Goal: Transaction & Acquisition: Purchase product/service

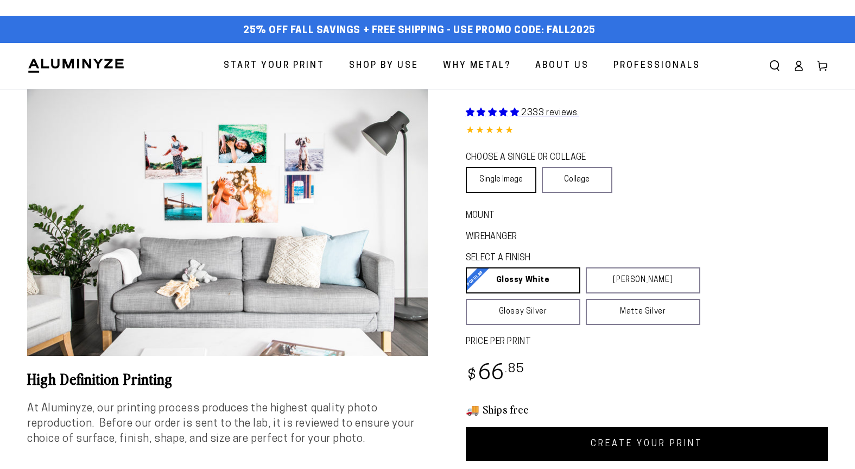
click at [507, 182] on link "Single Image" at bounding box center [501, 180] width 71 height 26
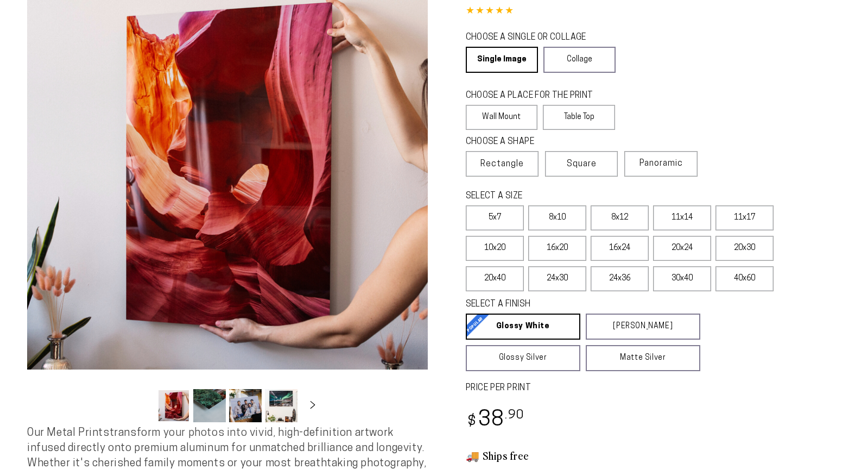
scroll to position [106, 0]
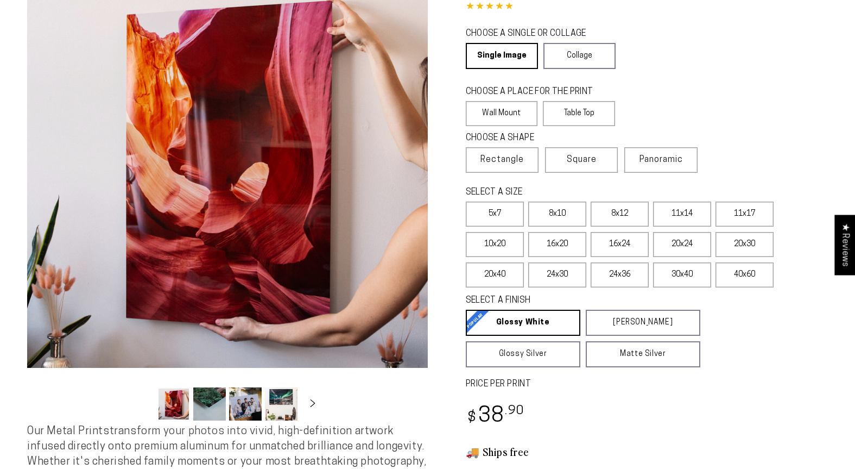
select select "**********"
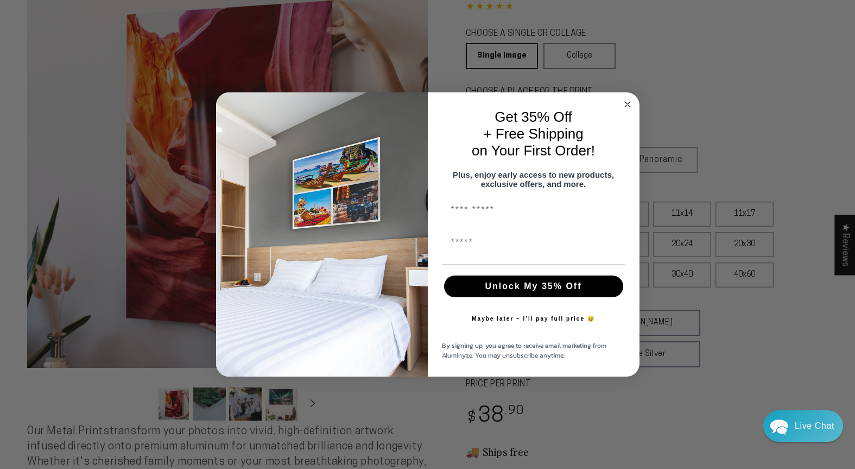
click at [629, 102] on circle "Close dialog" at bounding box center [627, 104] width 12 height 12
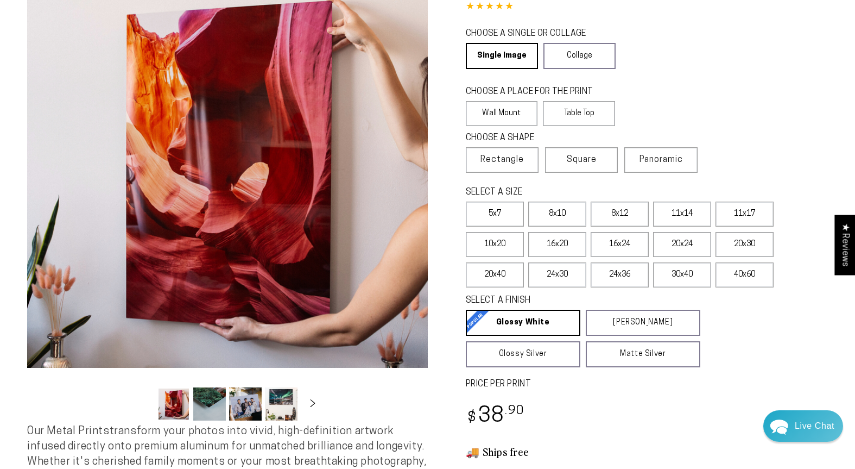
click at [704, 85] on div "CHOOSE A PLACE FOR THE PRINT Learn more Wall Mount Table Top" at bounding box center [647, 107] width 363 height 46
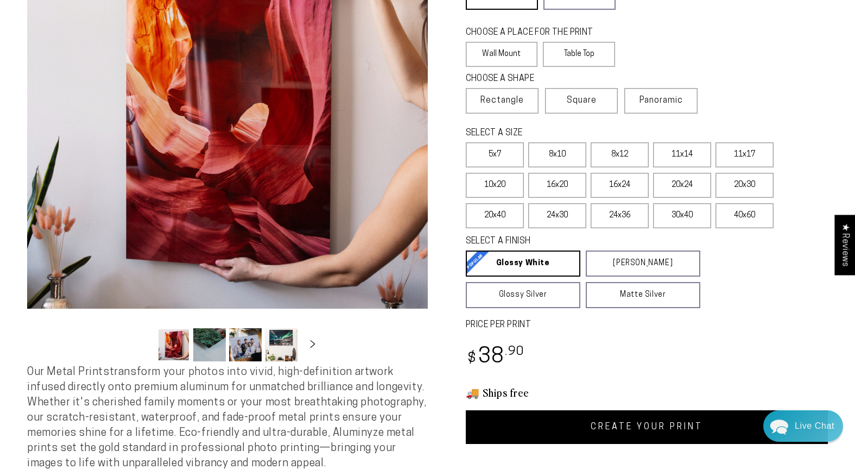
scroll to position [166, 0]
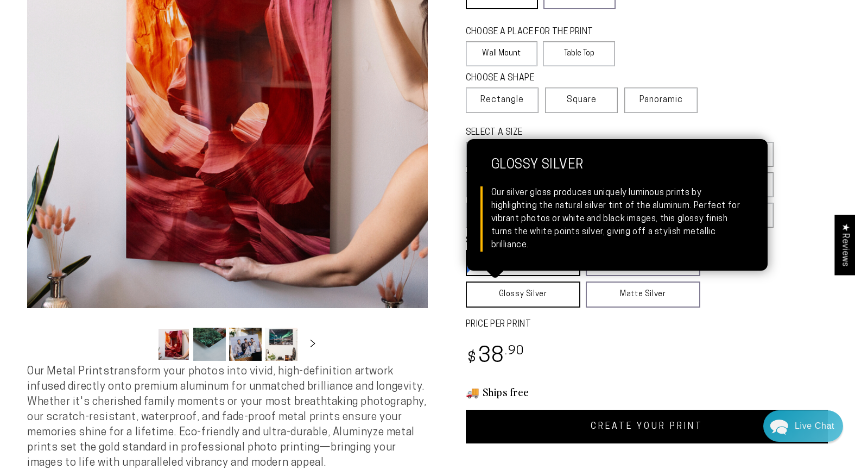
click at [508, 302] on link "Glossy Silver Glossy Silver Our silver gloss produces uniquely luminous prints …" at bounding box center [523, 294] width 115 height 26
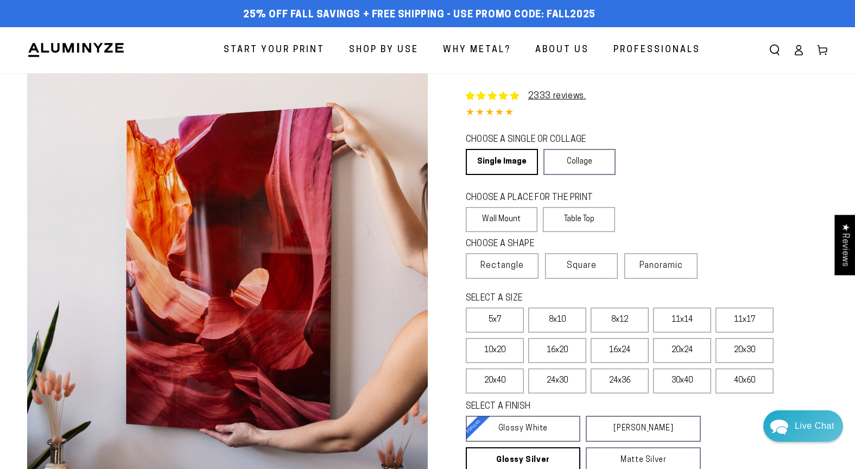
scroll to position [168, 0]
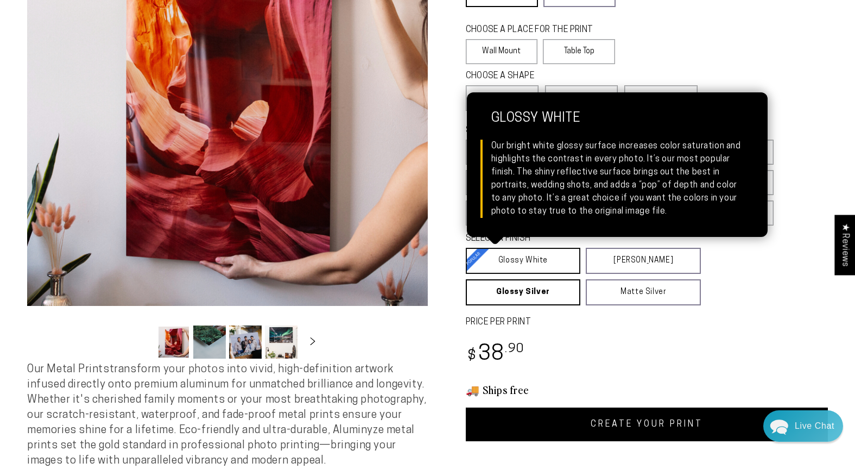
click at [523, 268] on link "Glossy White Glossy White Our bright white glossy surface increases color satur…" at bounding box center [523, 261] width 115 height 26
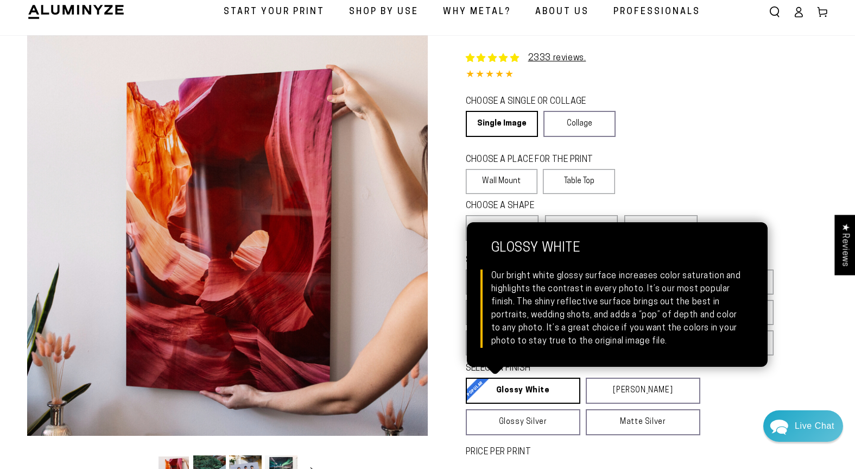
scroll to position [37, 0]
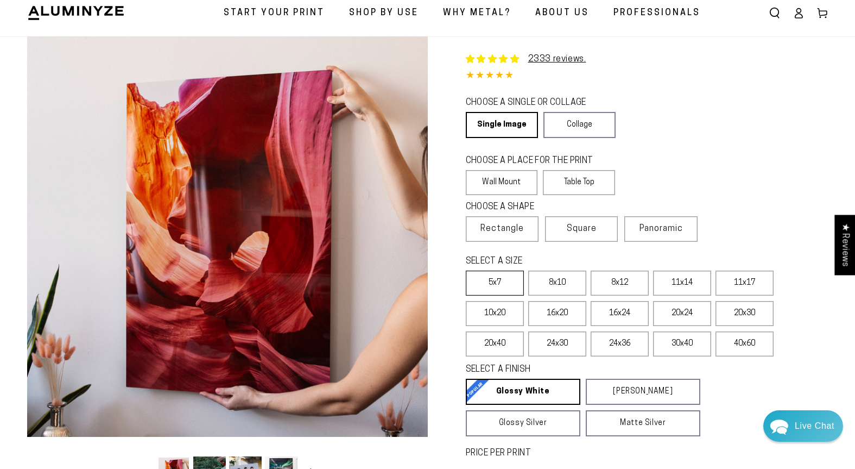
click at [489, 284] on label "5x7" at bounding box center [495, 282] width 58 height 25
click at [585, 186] on label "Table Top" at bounding box center [579, 182] width 72 height 25
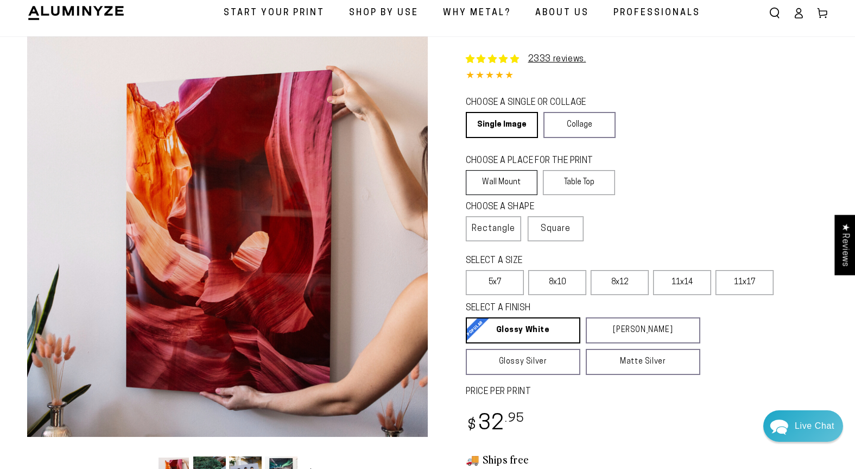
click at [485, 183] on label "Wall Mount" at bounding box center [502, 182] width 72 height 25
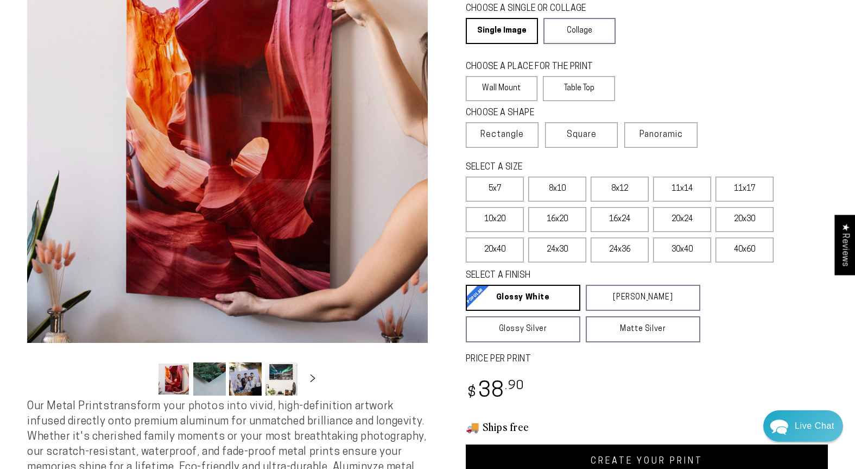
scroll to position [146, 0]
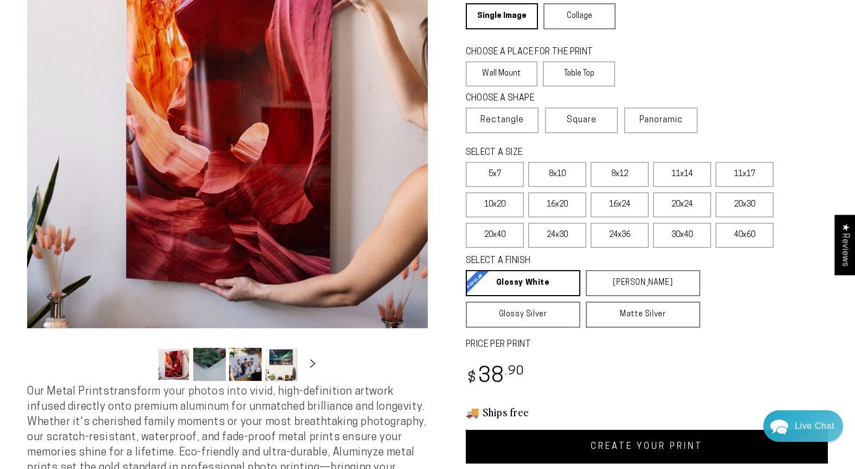
click at [312, 362] on icon "Slide right" at bounding box center [313, 363] width 16 height 8
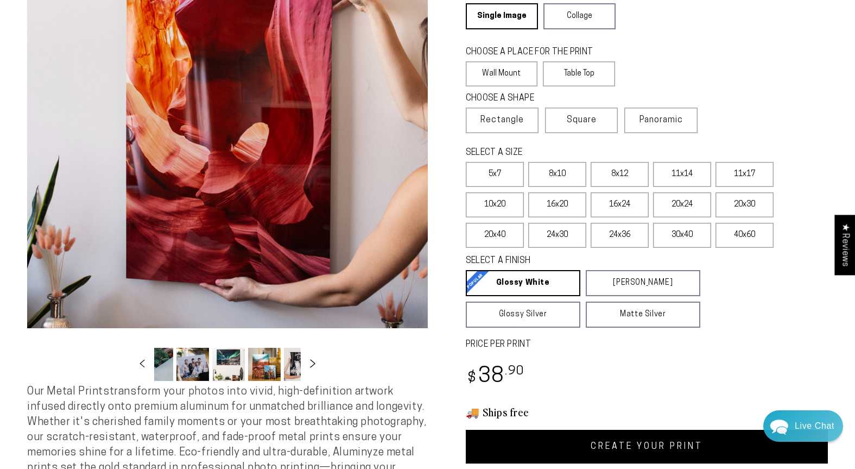
scroll to position [0, 105]
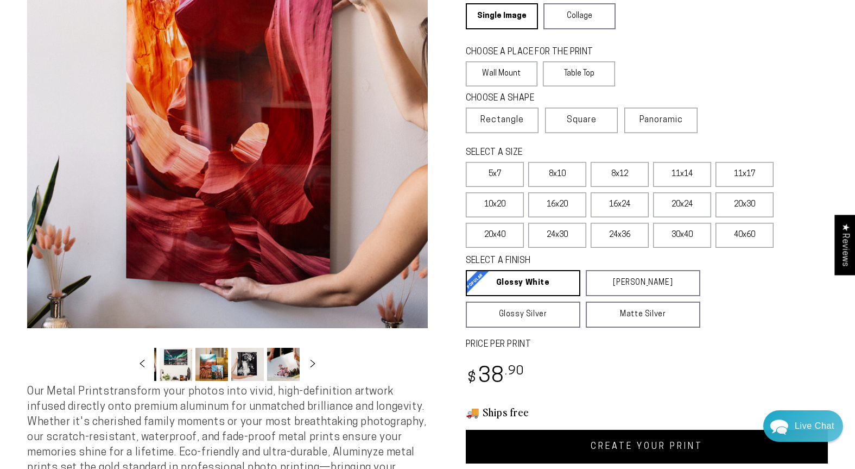
click at [285, 365] on button "Load image 7 in gallery view" at bounding box center [283, 364] width 33 height 33
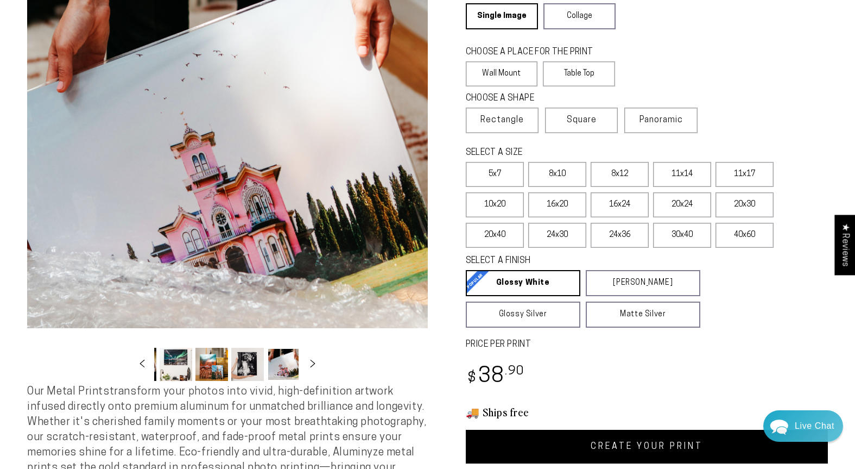
scroll to position [0, 213]
click at [237, 365] on button "Load image 9 in gallery view" at bounding box center [247, 364] width 33 height 33
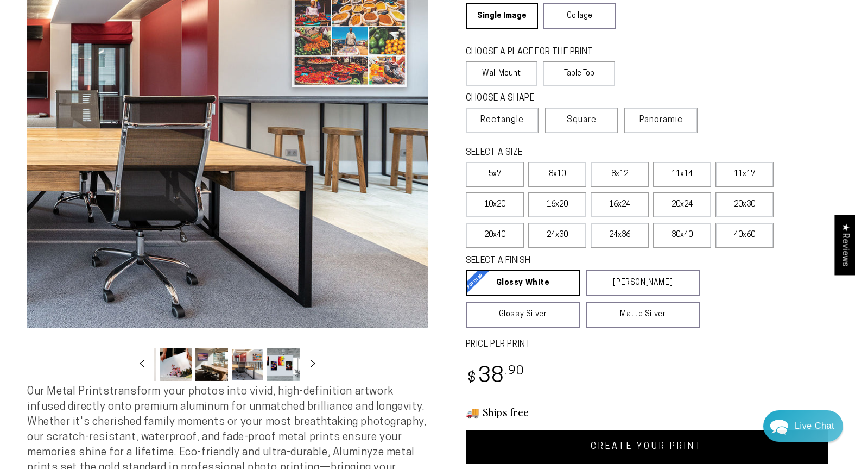
click at [276, 370] on button "Load image 10 in gallery view" at bounding box center [283, 364] width 33 height 33
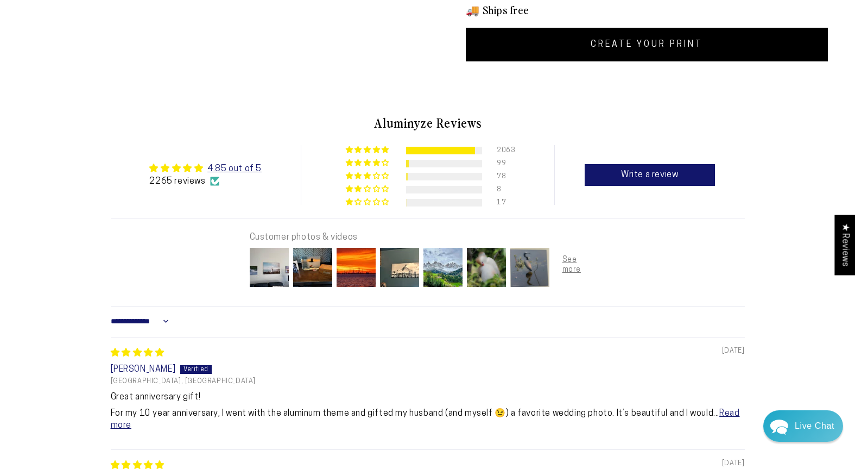
scroll to position [685, 0]
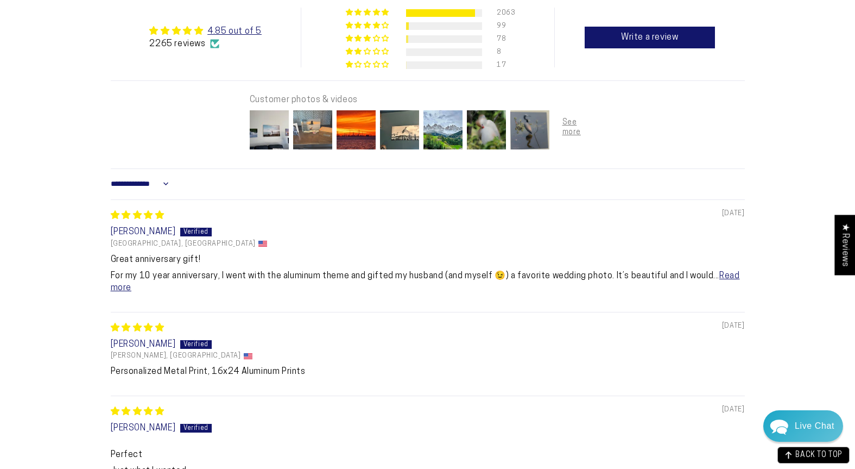
click at [313, 131] on img at bounding box center [312, 129] width 43 height 43
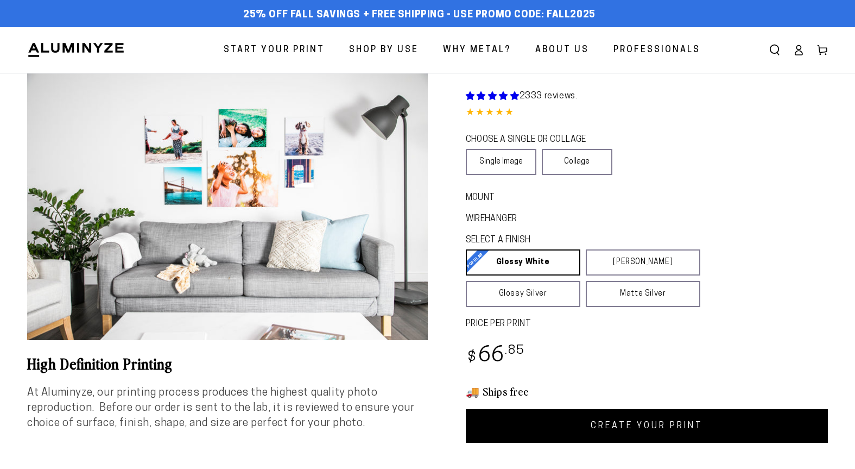
select select "**********"
